Goal: Information Seeking & Learning: Learn about a topic

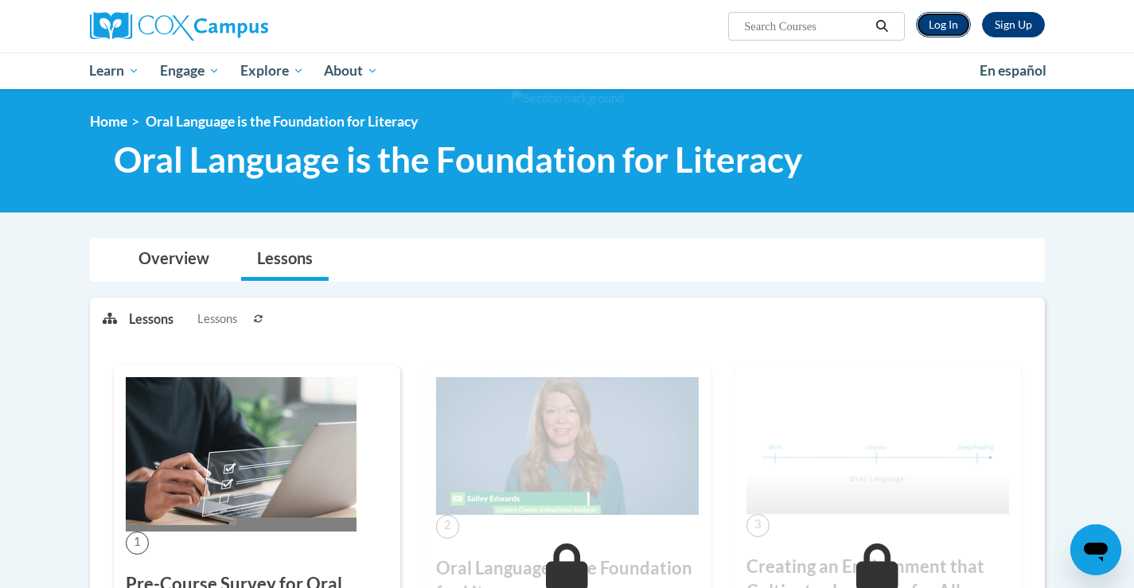
click at [938, 14] on link "Log In" at bounding box center [943, 24] width 55 height 25
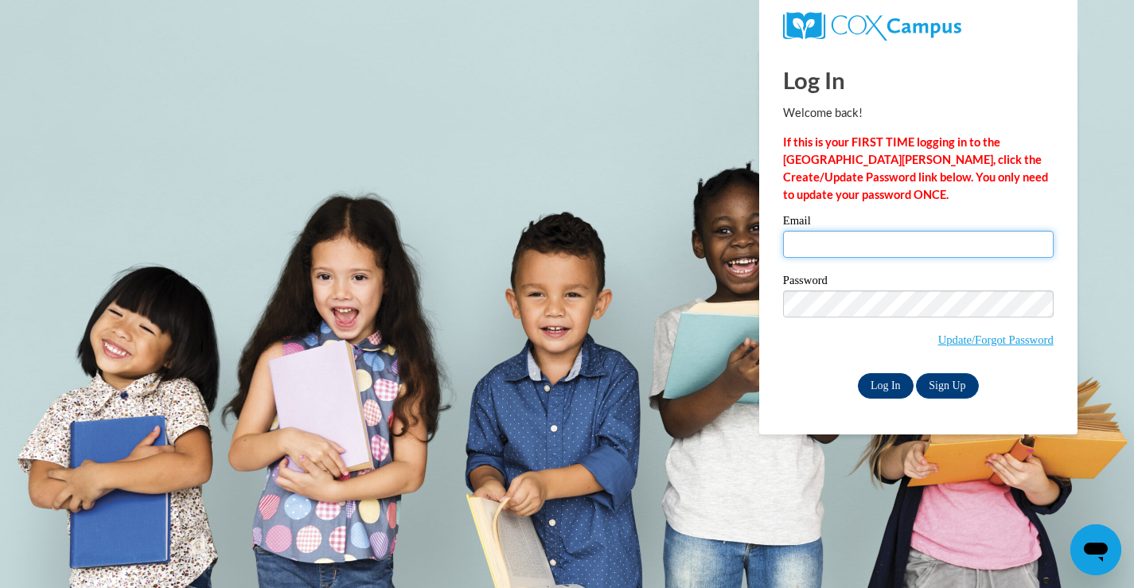
type input "lisa.dresen@franklin.k12.wi.us"
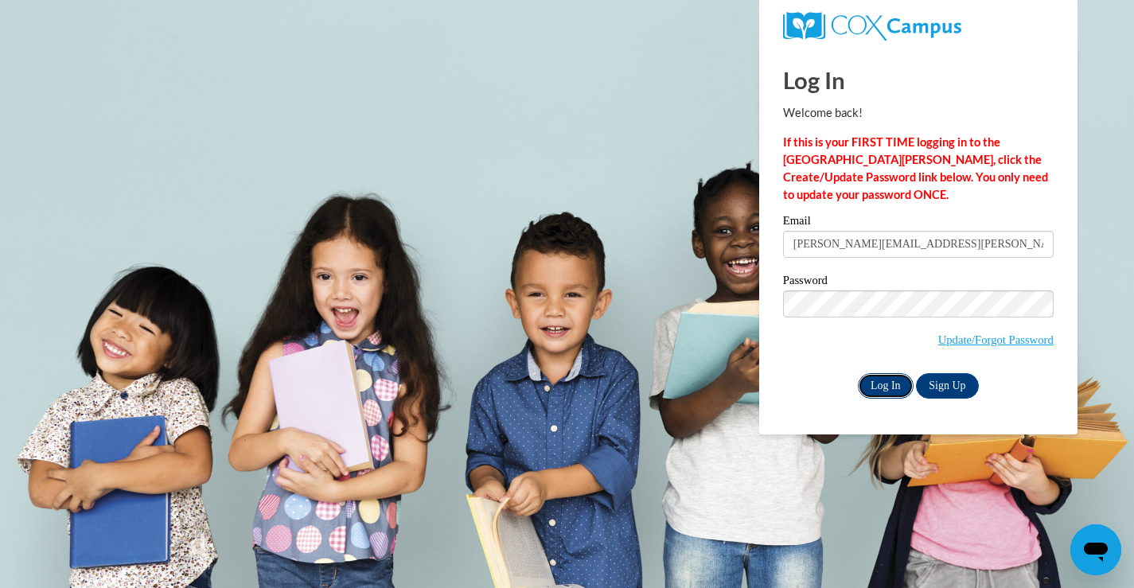
click at [895, 387] on input "Log In" at bounding box center [886, 385] width 56 height 25
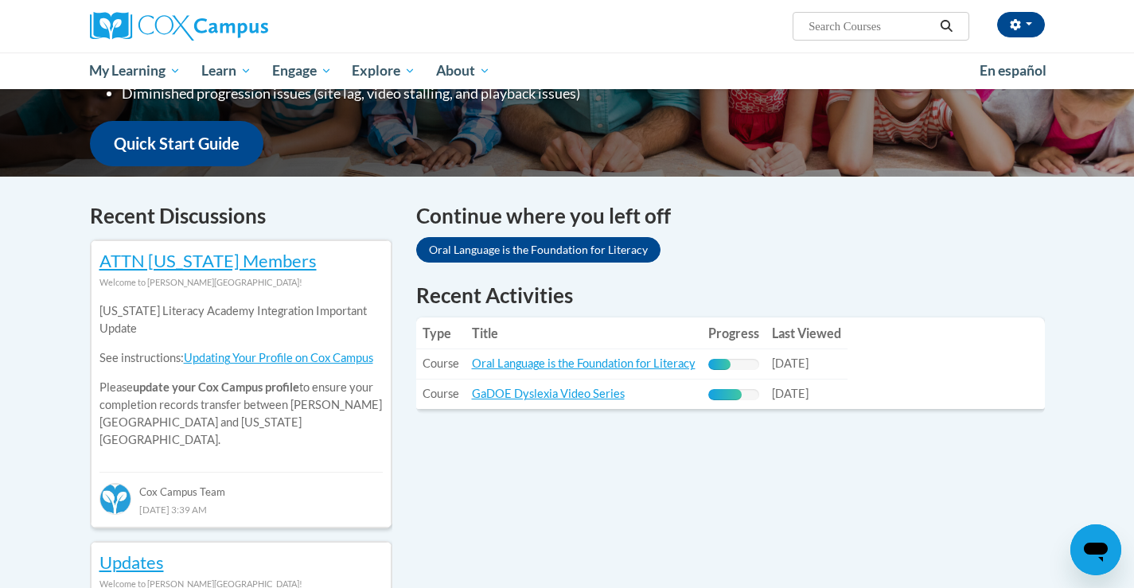
scroll to position [386, 0]
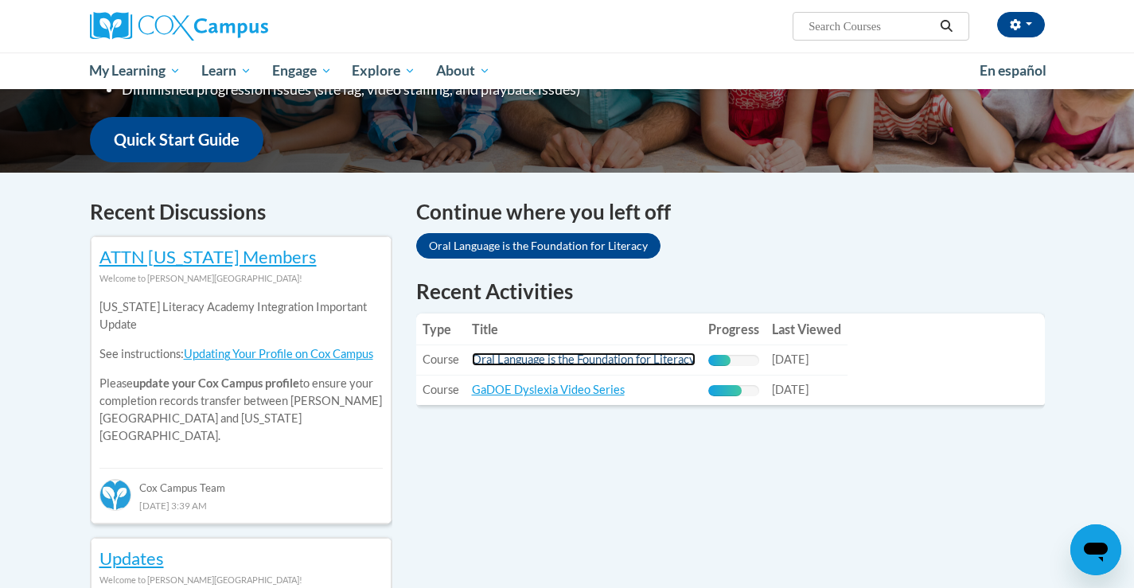
click at [627, 363] on link "Oral Language is the Foundation for Literacy" at bounding box center [584, 360] width 224 height 14
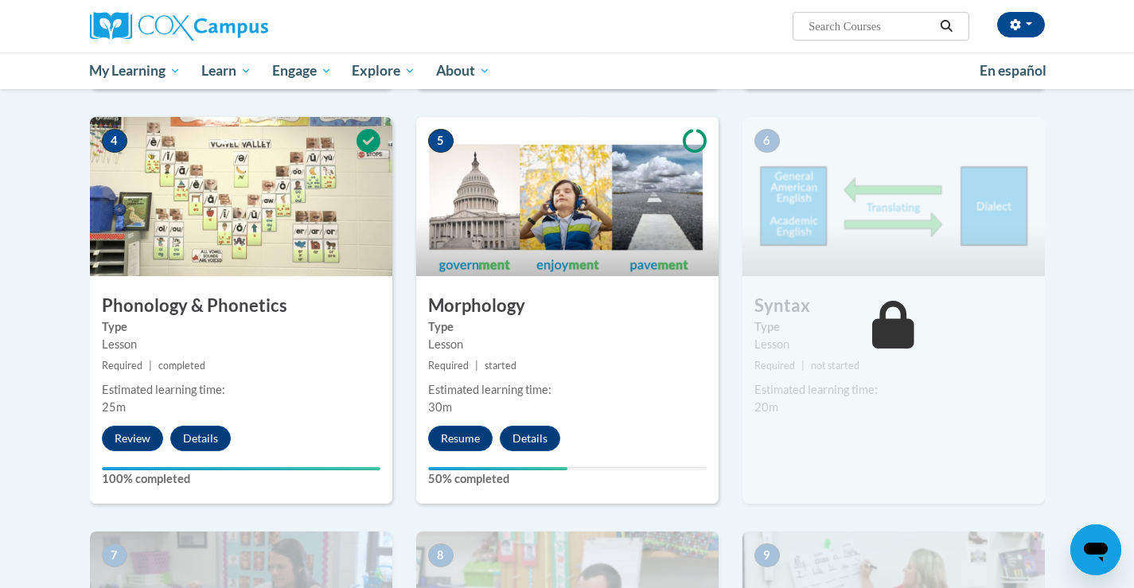
scroll to position [768, 0]
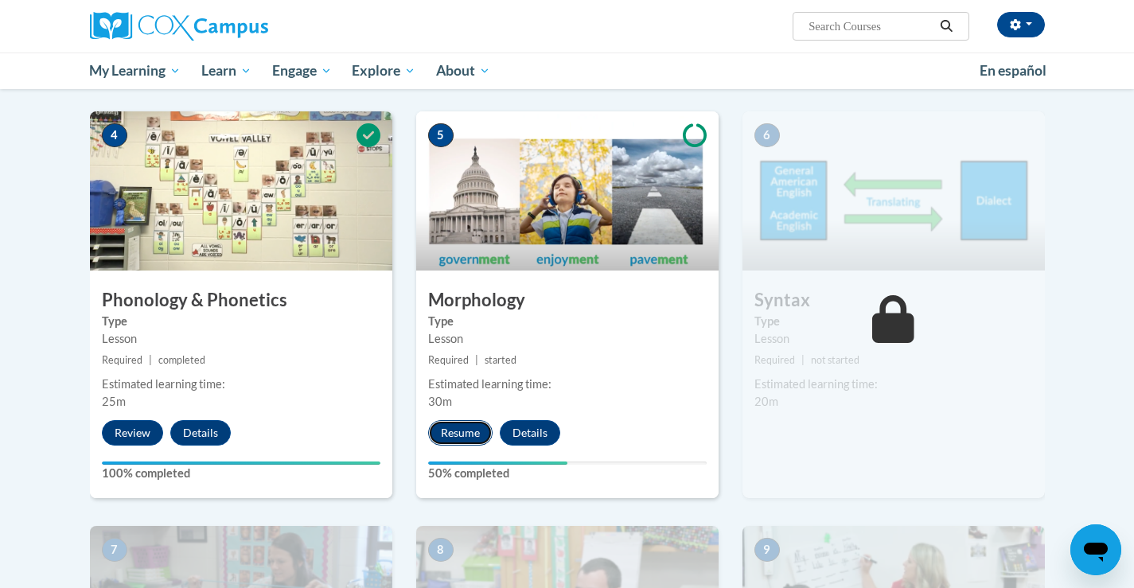
click at [454, 434] on button "Resume" at bounding box center [460, 432] width 64 height 25
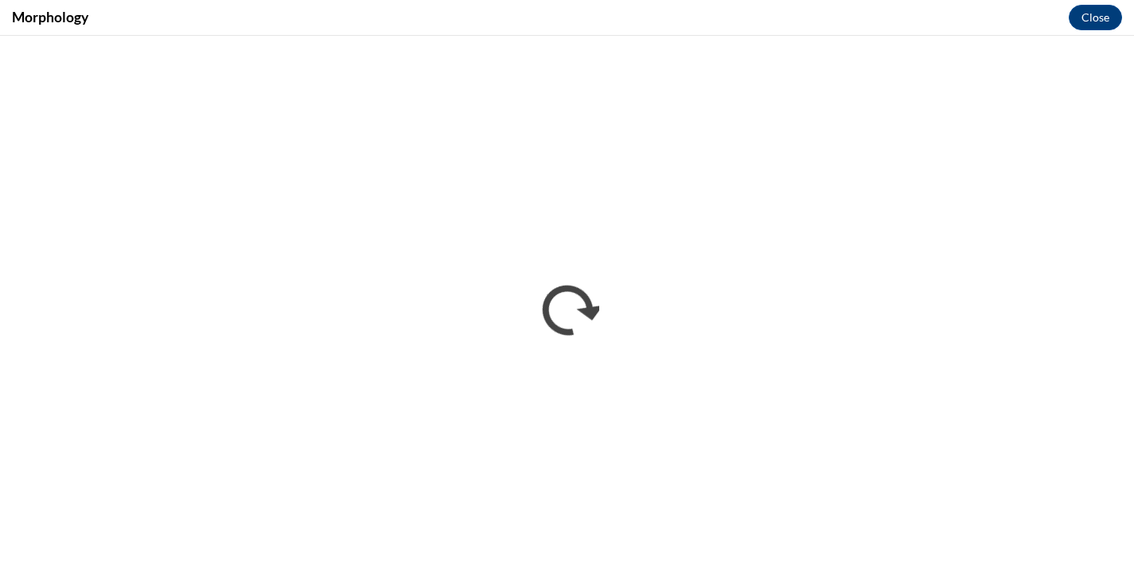
scroll to position [0, 0]
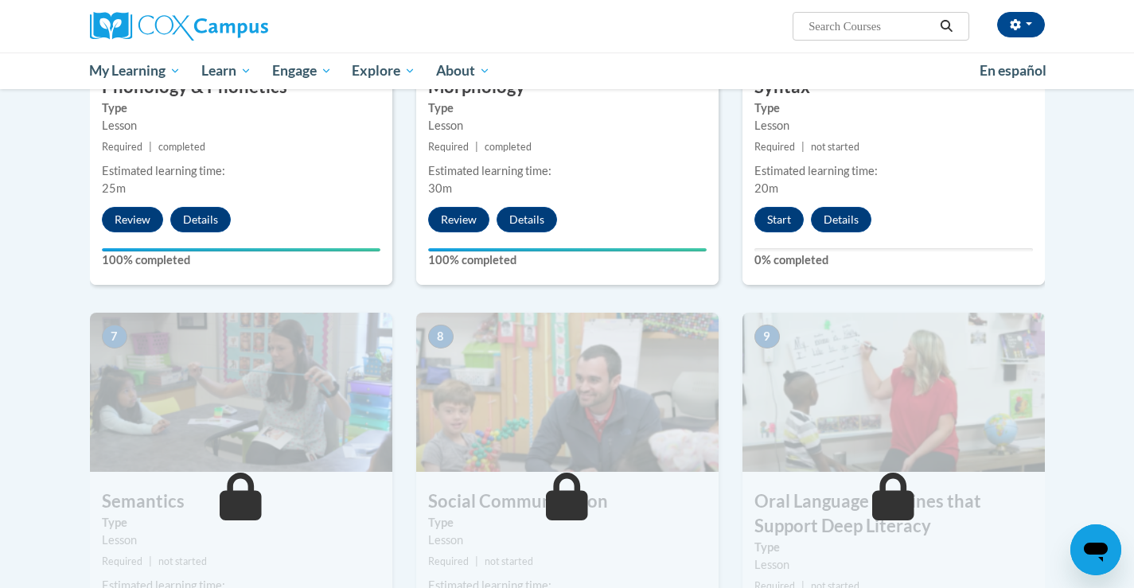
scroll to position [982, 0]
click at [784, 227] on button "Start" at bounding box center [779, 218] width 49 height 25
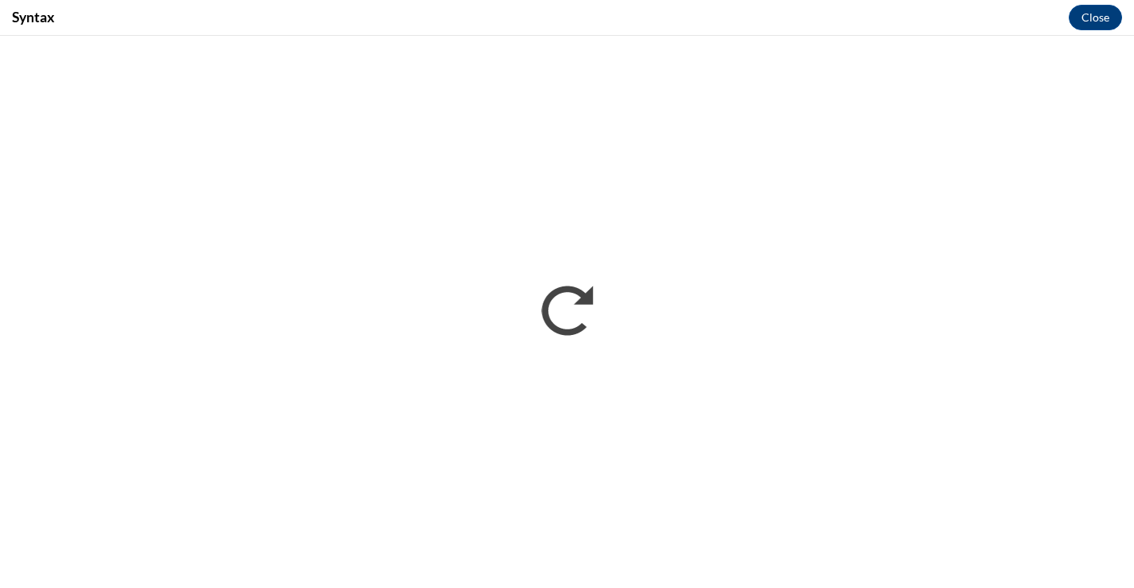
scroll to position [0, 0]
